Goal: Task Accomplishment & Management: Complete application form

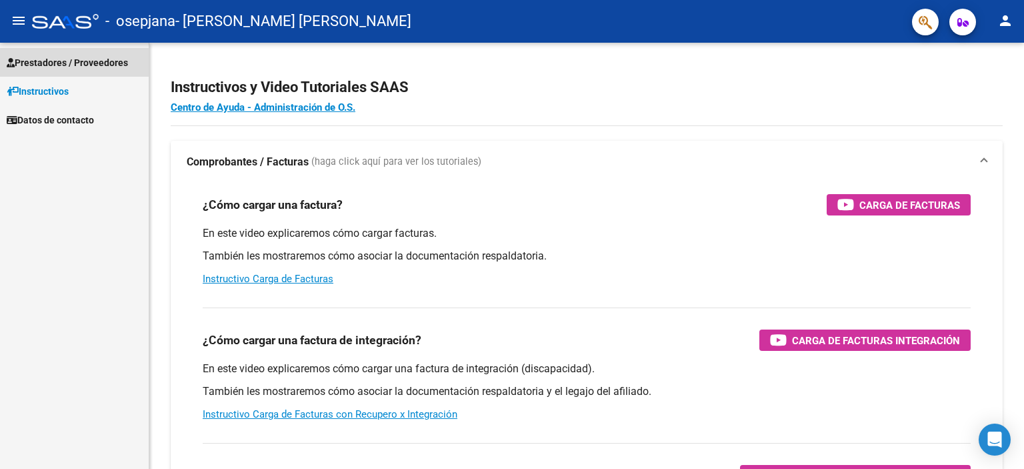
click at [65, 59] on span "Prestadores / Proveedores" at bounding box center [67, 62] width 121 height 15
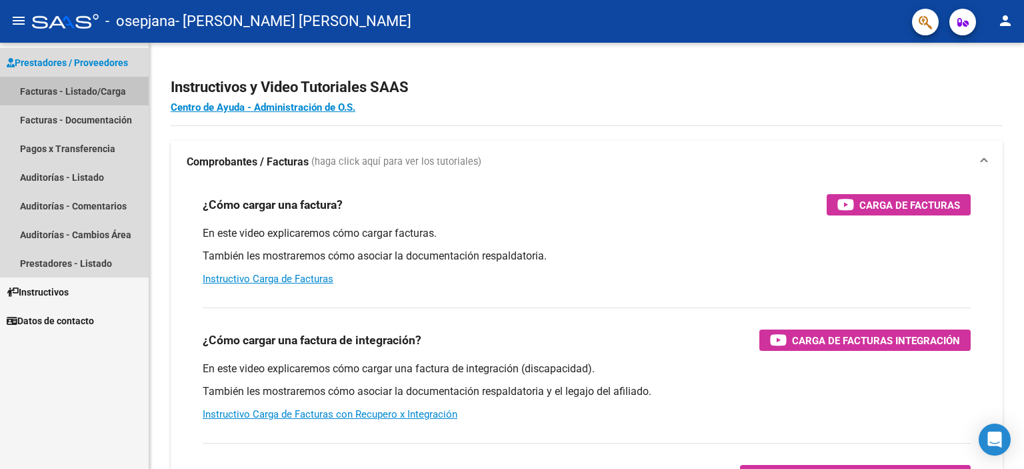
click at [67, 87] on link "Facturas - Listado/Carga" at bounding box center [74, 91] width 149 height 29
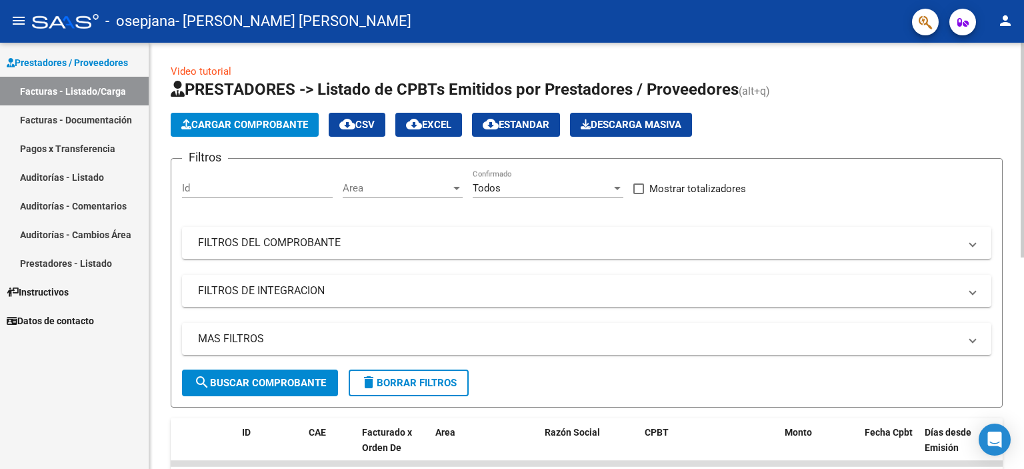
click at [234, 123] on span "Cargar Comprobante" at bounding box center [244, 125] width 127 height 12
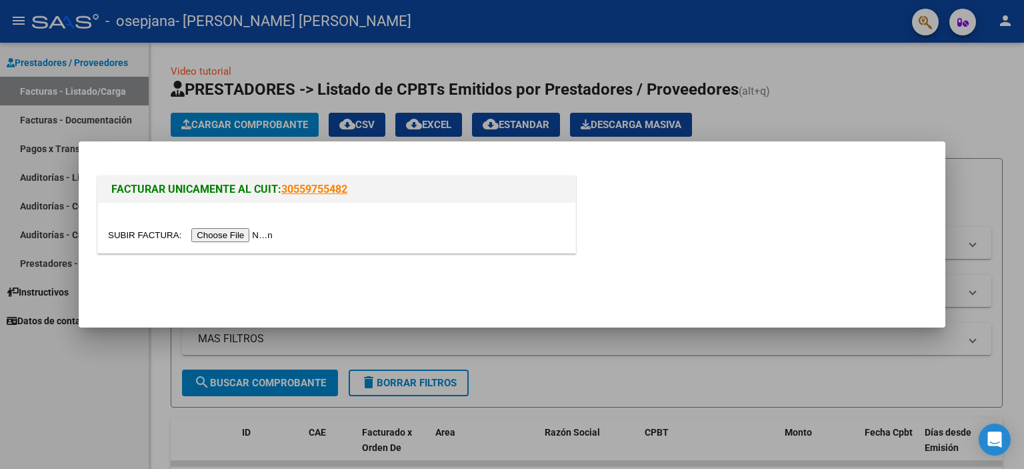
click at [218, 235] on input "file" at bounding box center [192, 235] width 169 height 14
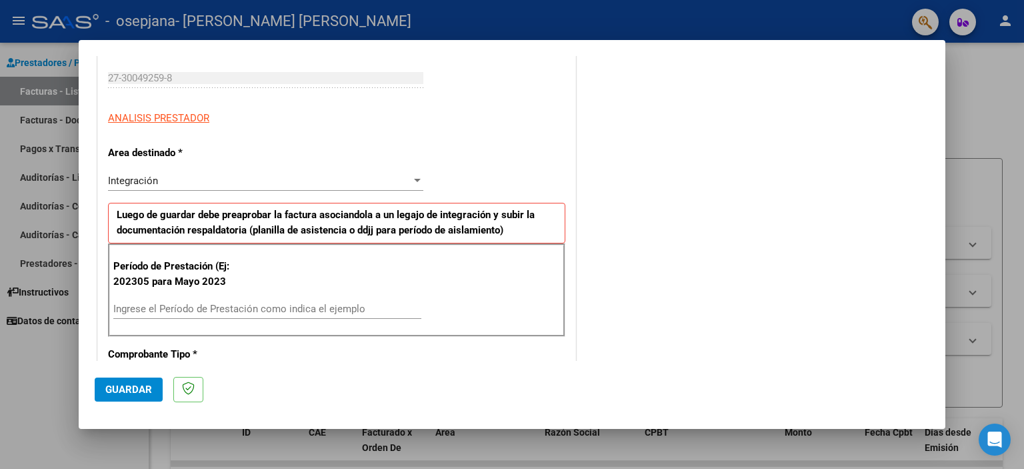
scroll to position [267, 0]
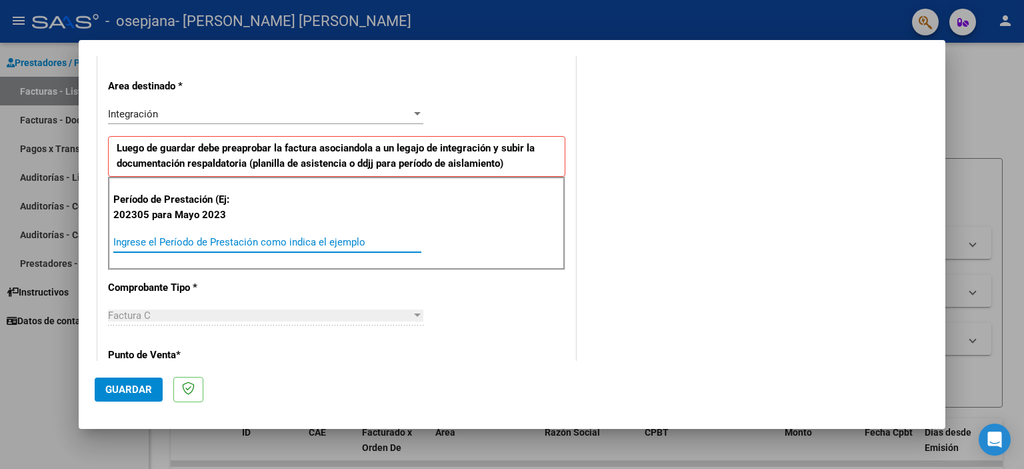
click at [193, 244] on input "Ingrese el Período de Prestación como indica el ejemplo" at bounding box center [267, 242] width 308 height 12
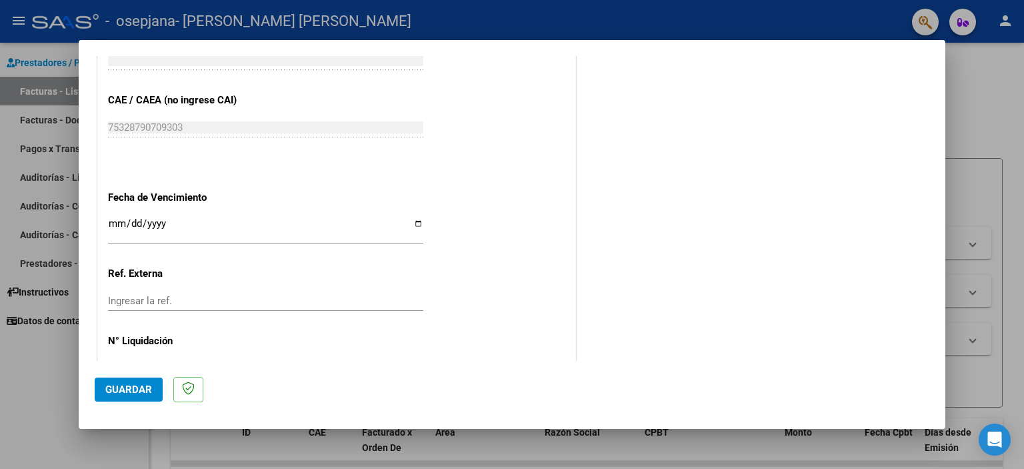
scroll to position [842, 0]
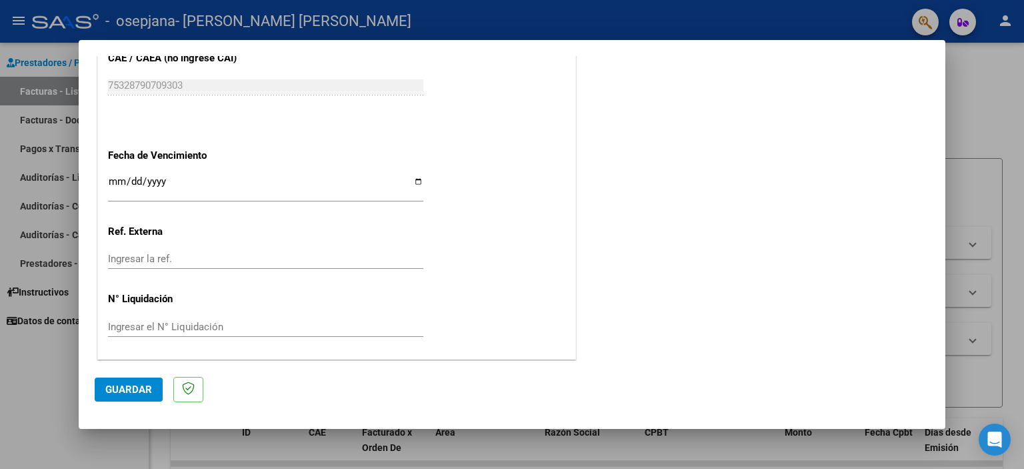
type input "202507"
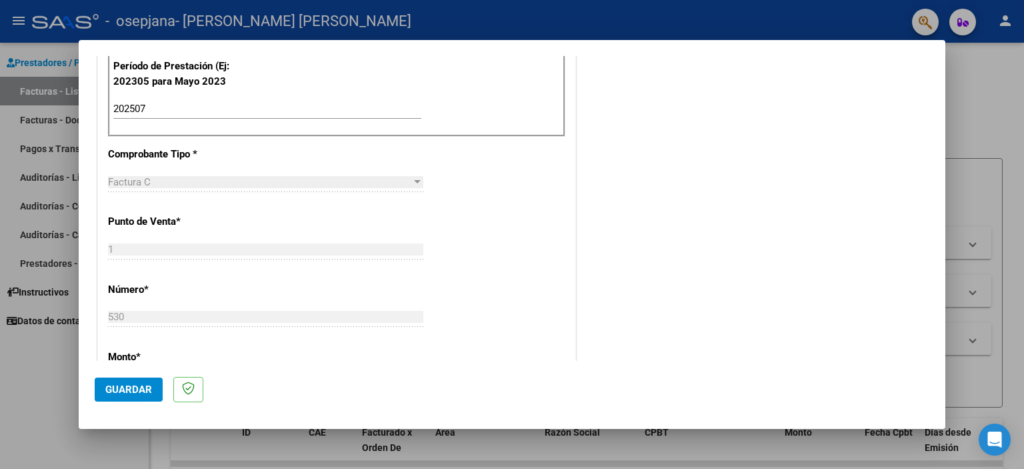
scroll to position [800, 0]
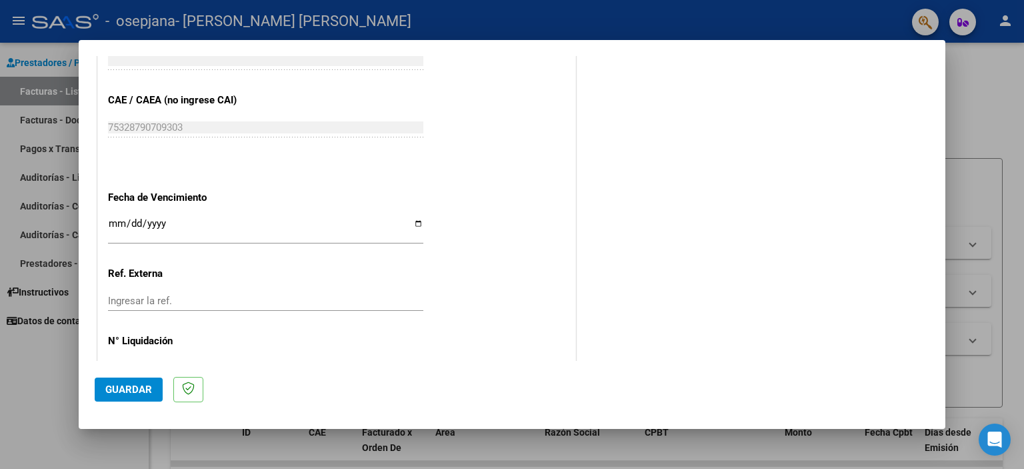
click at [123, 399] on button "Guardar" at bounding box center [129, 389] width 68 height 24
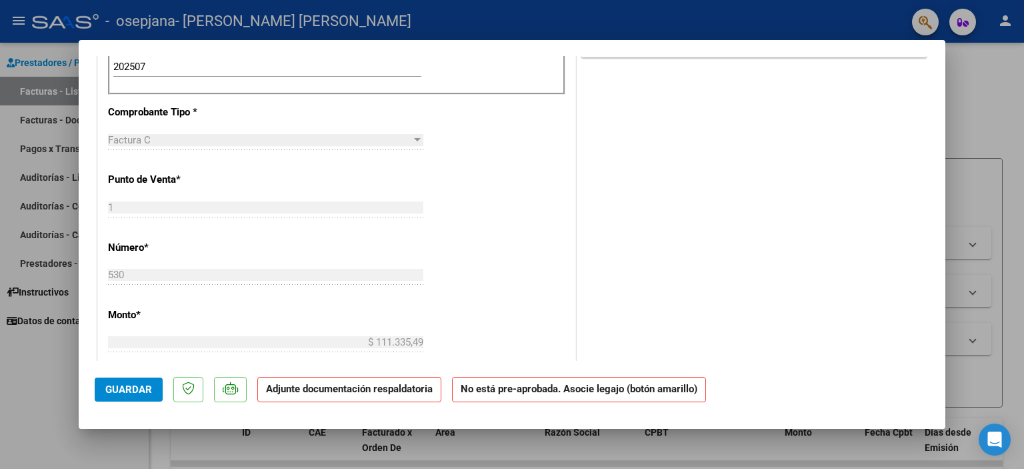
scroll to position [52, 0]
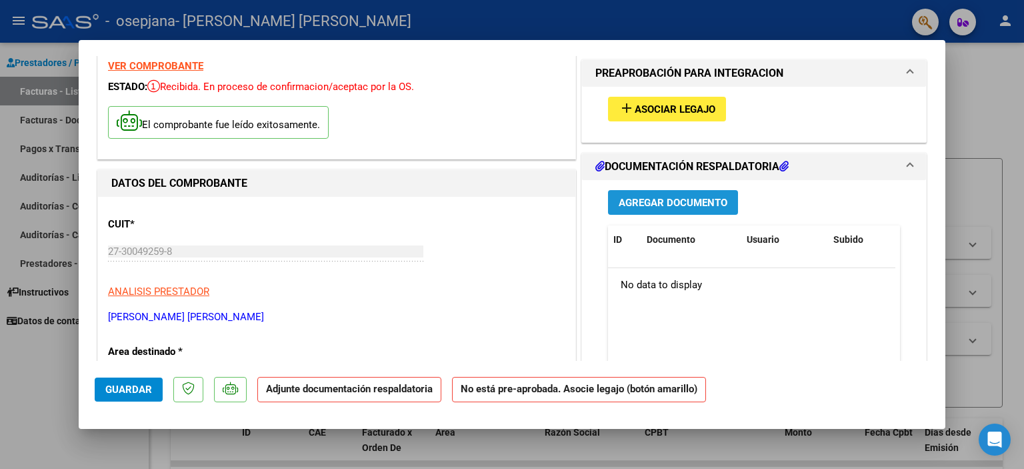
click at [677, 204] on span "Agregar Documento" at bounding box center [673, 203] width 109 height 12
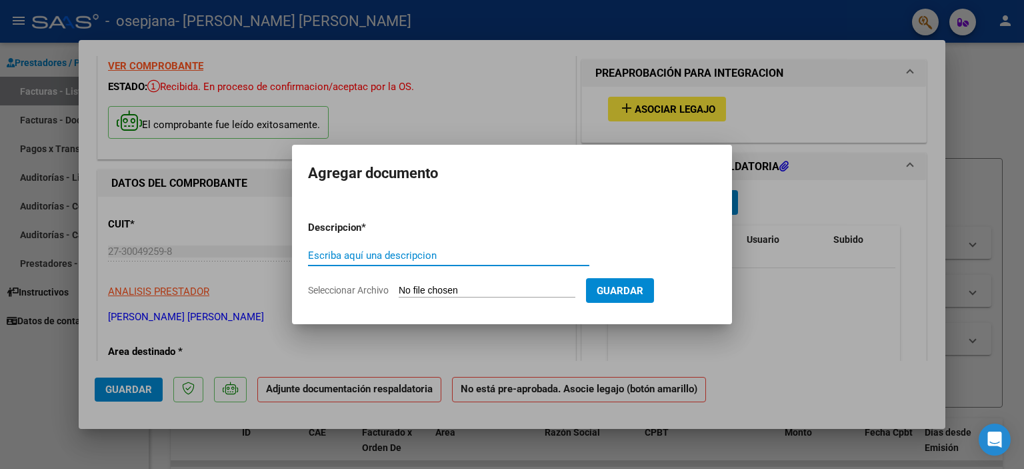
click at [376, 253] on input "Escriba aquí una descripcion" at bounding box center [448, 255] width 281 height 12
type input "PlanillaJulio"
click at [439, 291] on input "Seleccionar Archivo" at bounding box center [487, 291] width 177 height 13
type input "C:\fakepath\PlanillaJulioJuliana.pdf"
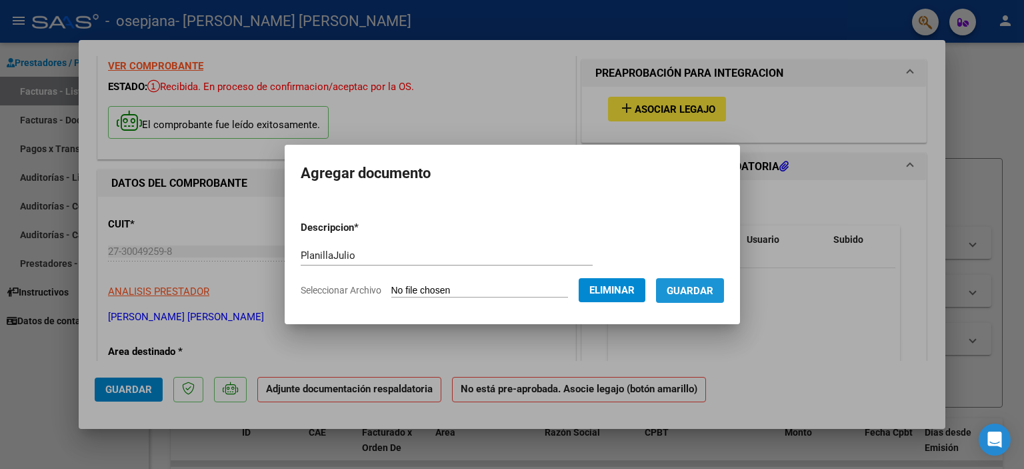
click at [713, 291] on span "Guardar" at bounding box center [690, 291] width 47 height 12
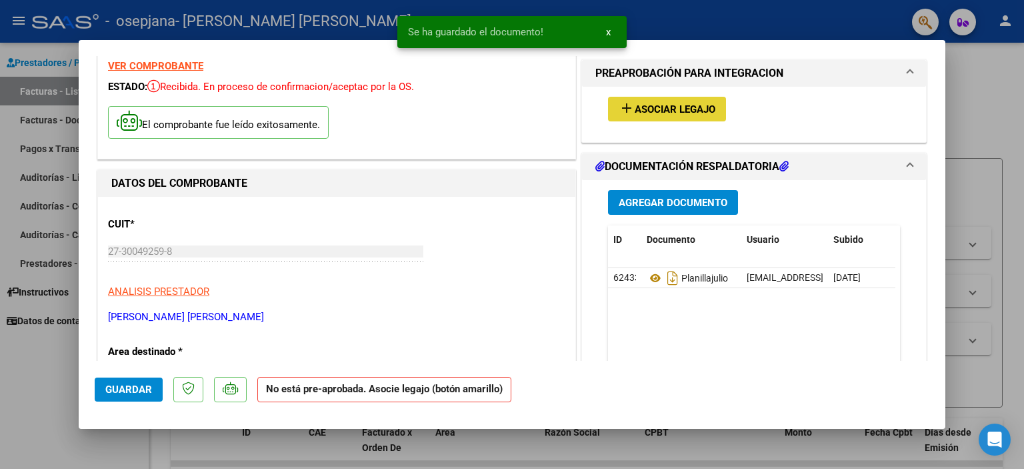
click at [659, 111] on span "Asociar Legajo" at bounding box center [675, 109] width 81 height 12
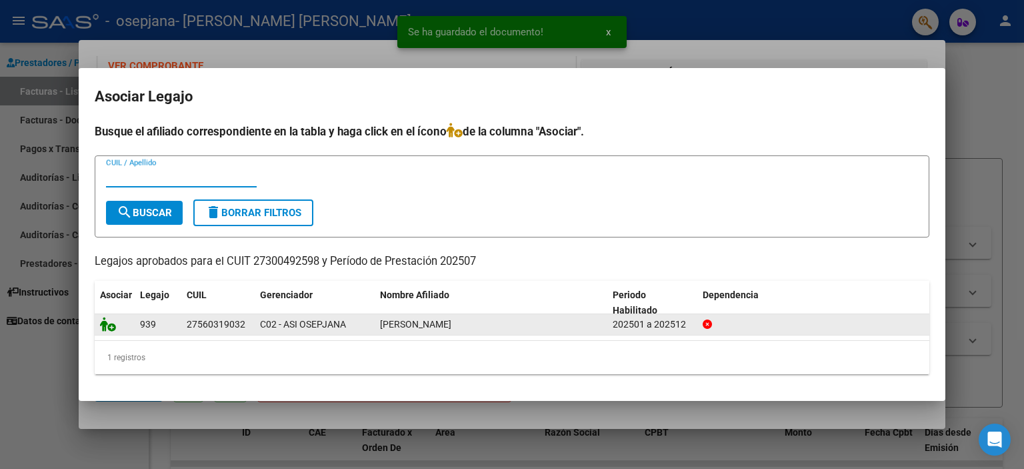
click at [107, 324] on icon at bounding box center [108, 324] width 16 height 15
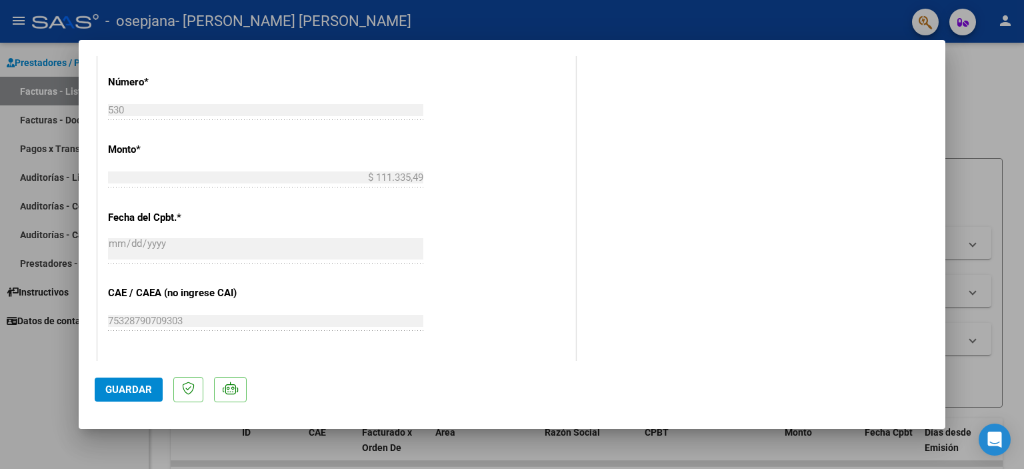
scroll to position [852, 0]
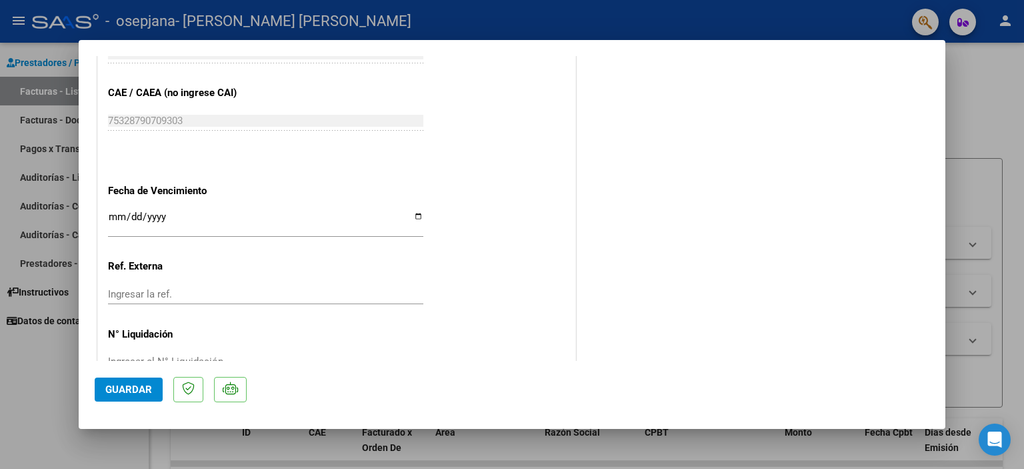
click at [109, 397] on button "Guardar" at bounding box center [129, 389] width 68 height 24
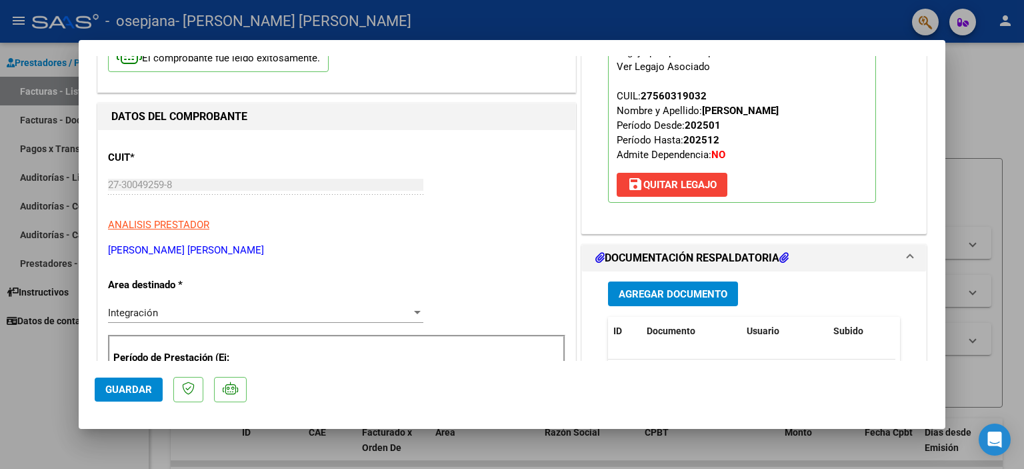
scroll to position [0, 0]
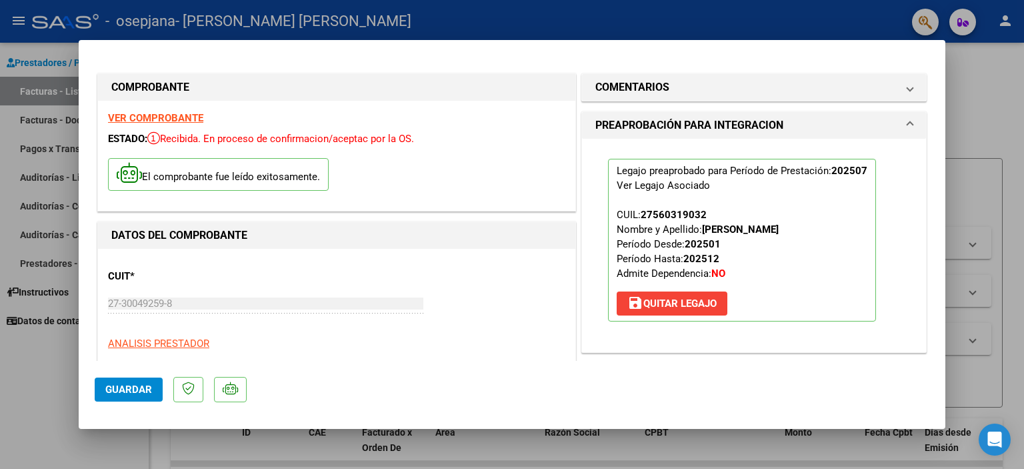
click at [984, 84] on div at bounding box center [512, 234] width 1024 height 469
